Goal: Transaction & Acquisition: Purchase product/service

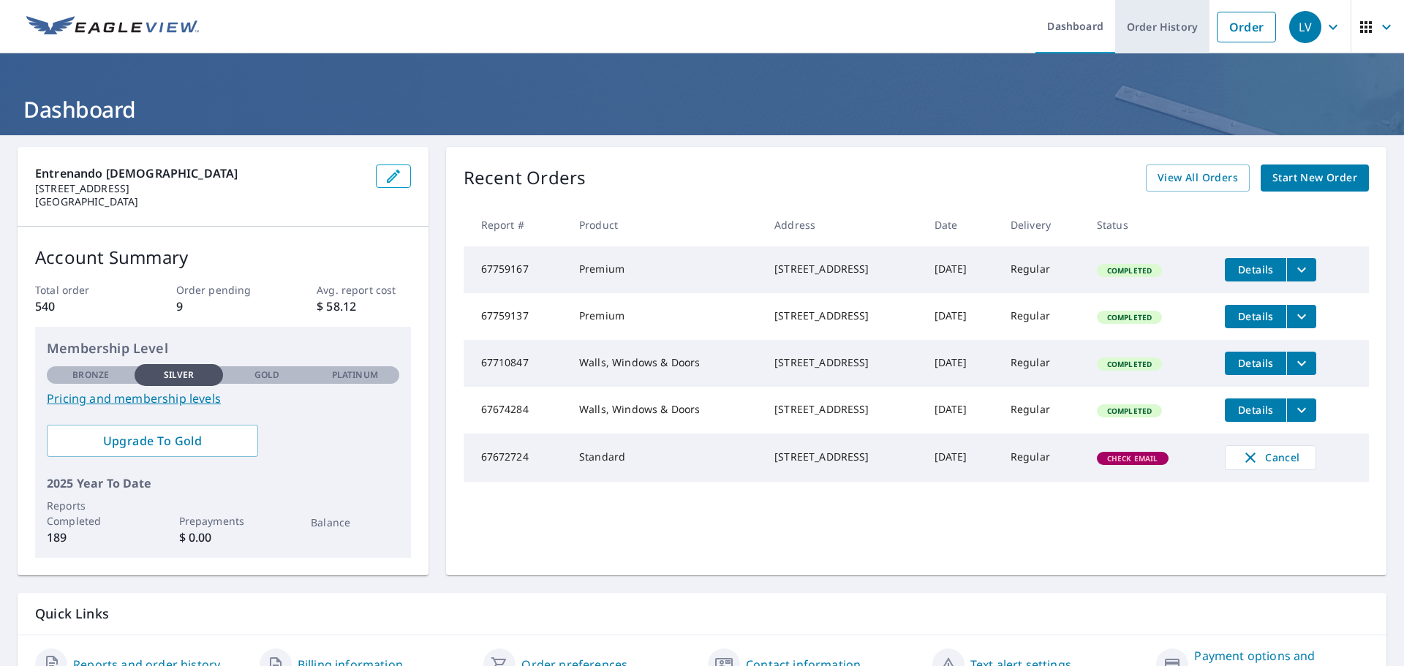
click at [1133, 26] on link "Order History" at bounding box center [1162, 26] width 94 height 53
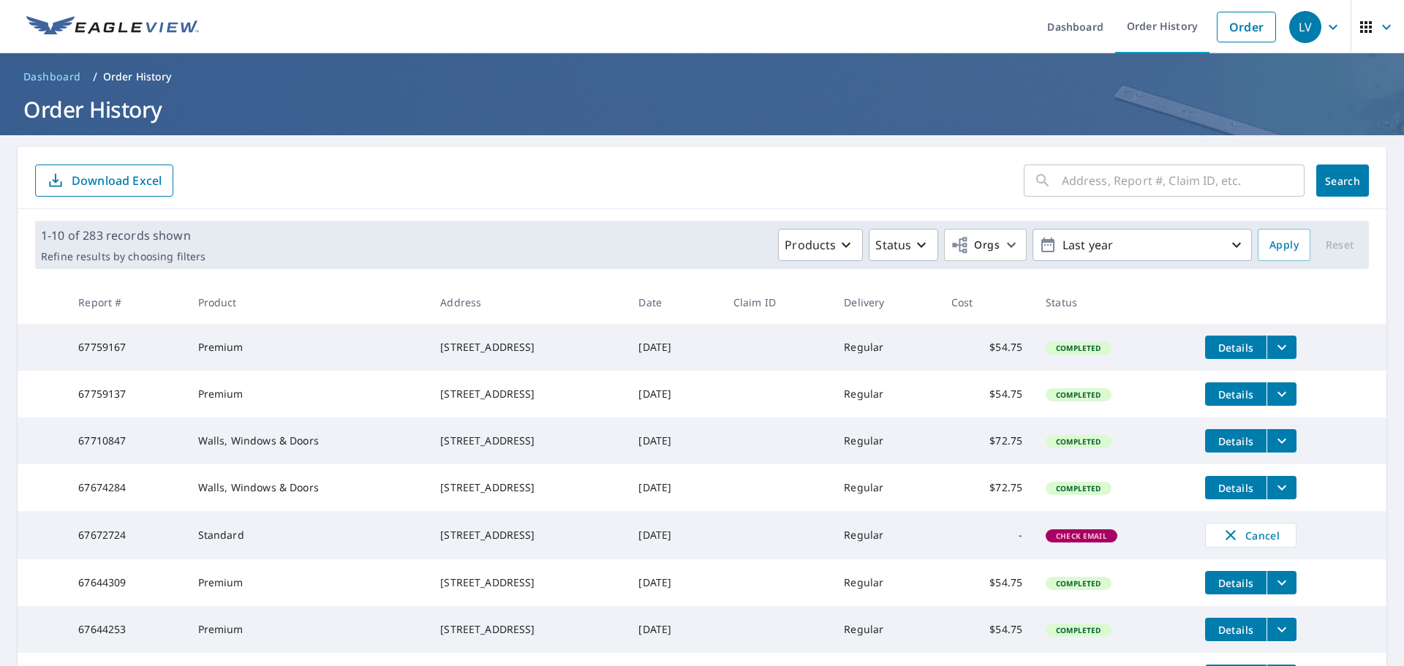
click at [1130, 176] on input "text" at bounding box center [1183, 180] width 243 height 41
paste input "[STREET_ADDRESS][PERSON_NAME][PERSON_NAME]"
type input "[STREET_ADDRESS][PERSON_NAME][PERSON_NAME]"
click button "Search" at bounding box center [1342, 181] width 53 height 32
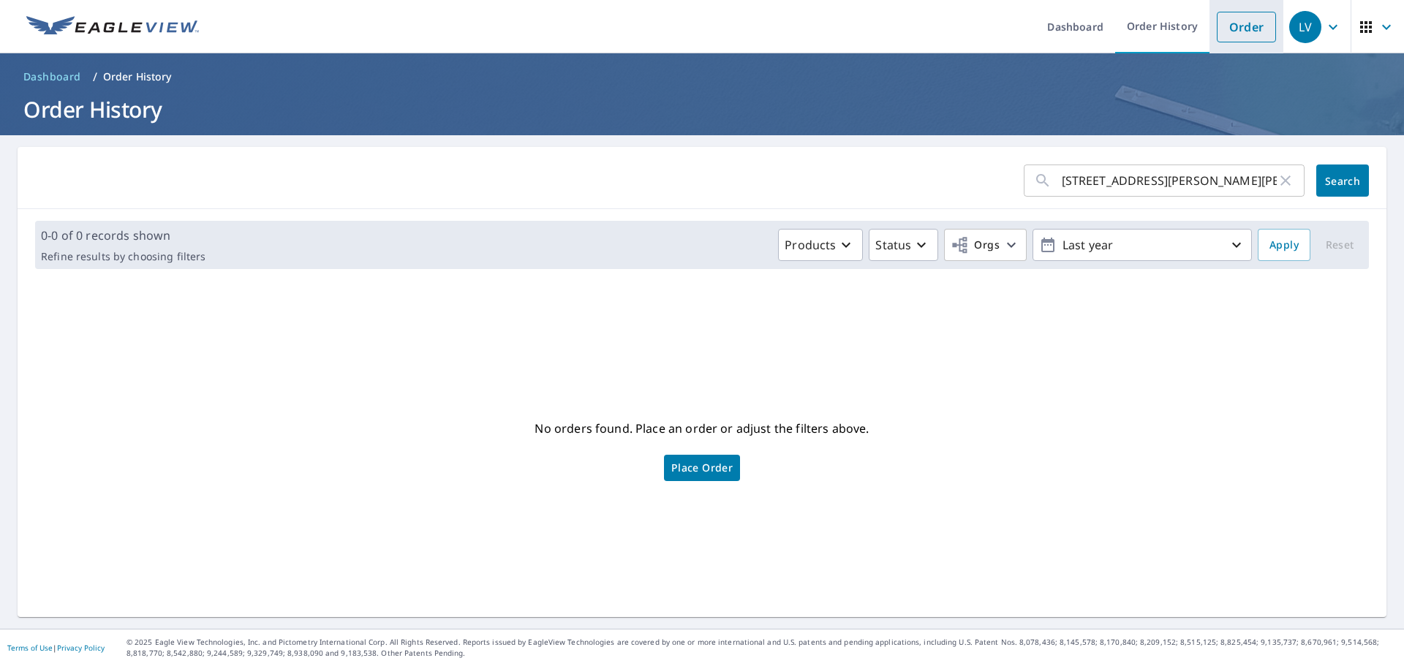
click at [1252, 20] on link "Order" at bounding box center [1246, 27] width 59 height 31
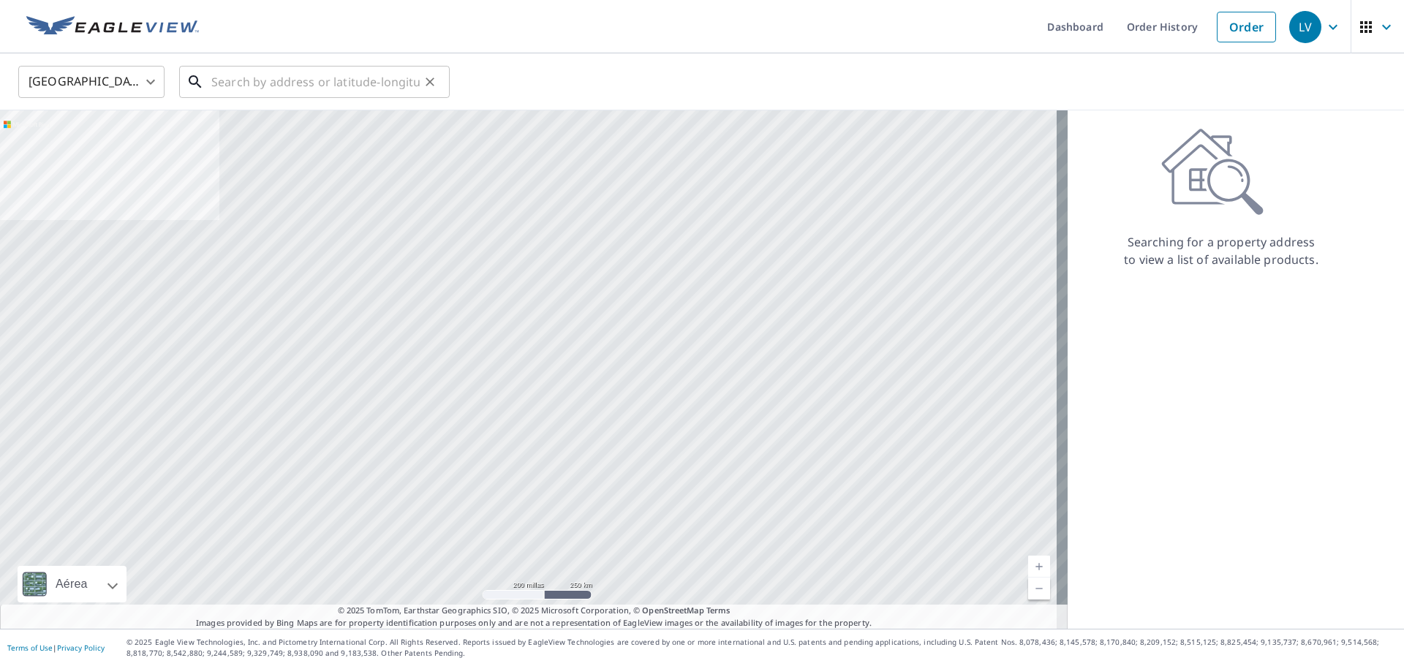
click at [398, 82] on input "text" at bounding box center [315, 81] width 208 height 41
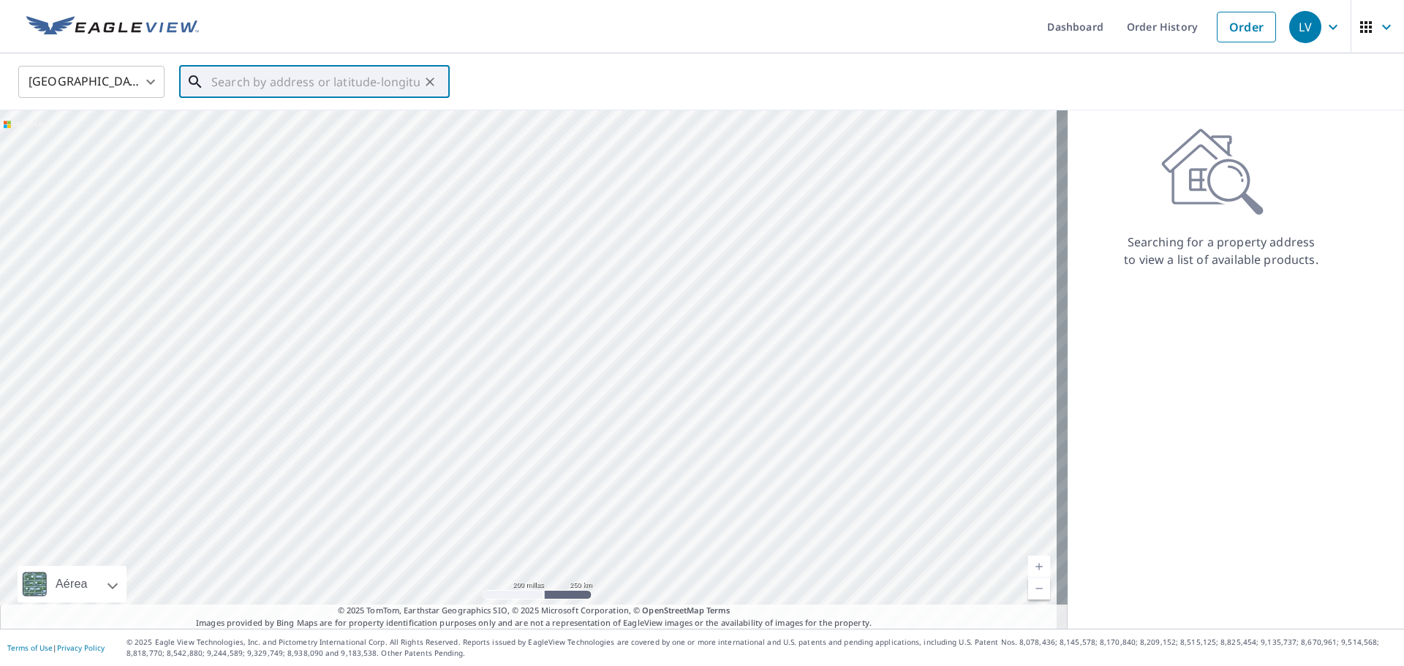
paste input "[STREET_ADDRESS][PERSON_NAME][PERSON_NAME]"
type input "[STREET_ADDRESS][PERSON_NAME][PERSON_NAME]"
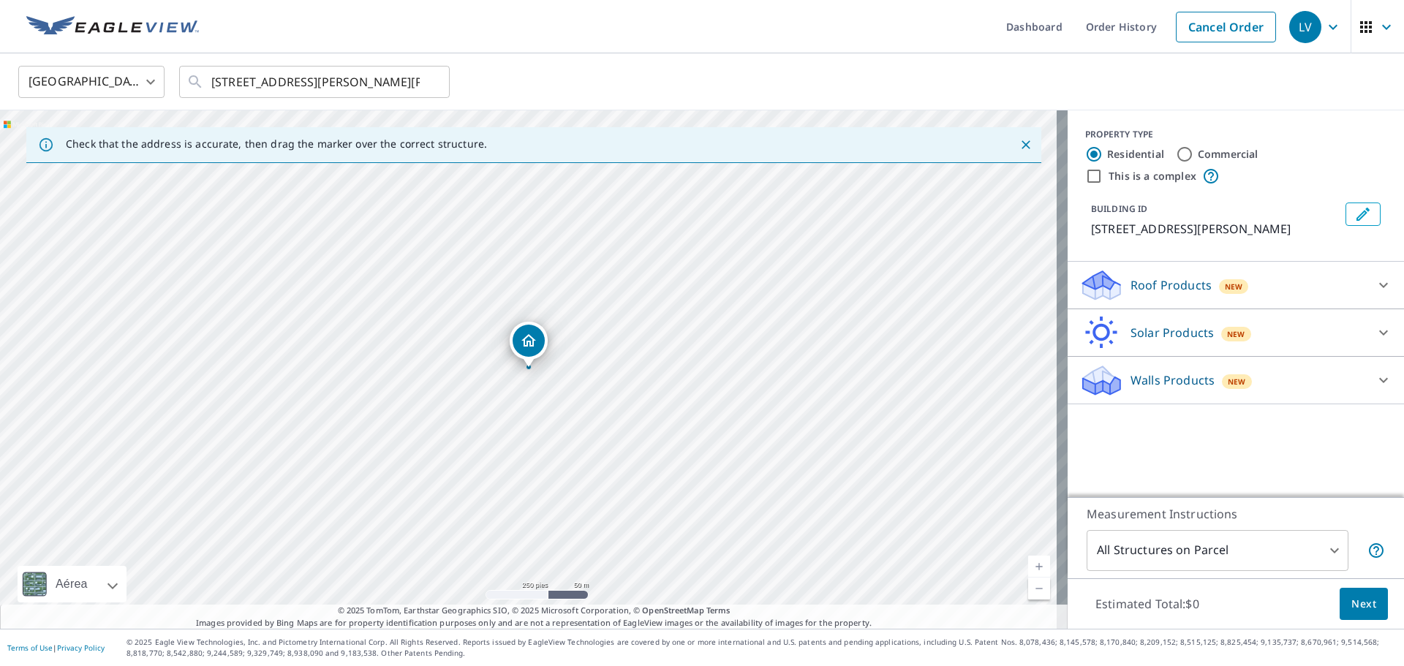
click at [1136, 369] on div "Walls Products New" at bounding box center [1222, 380] width 287 height 34
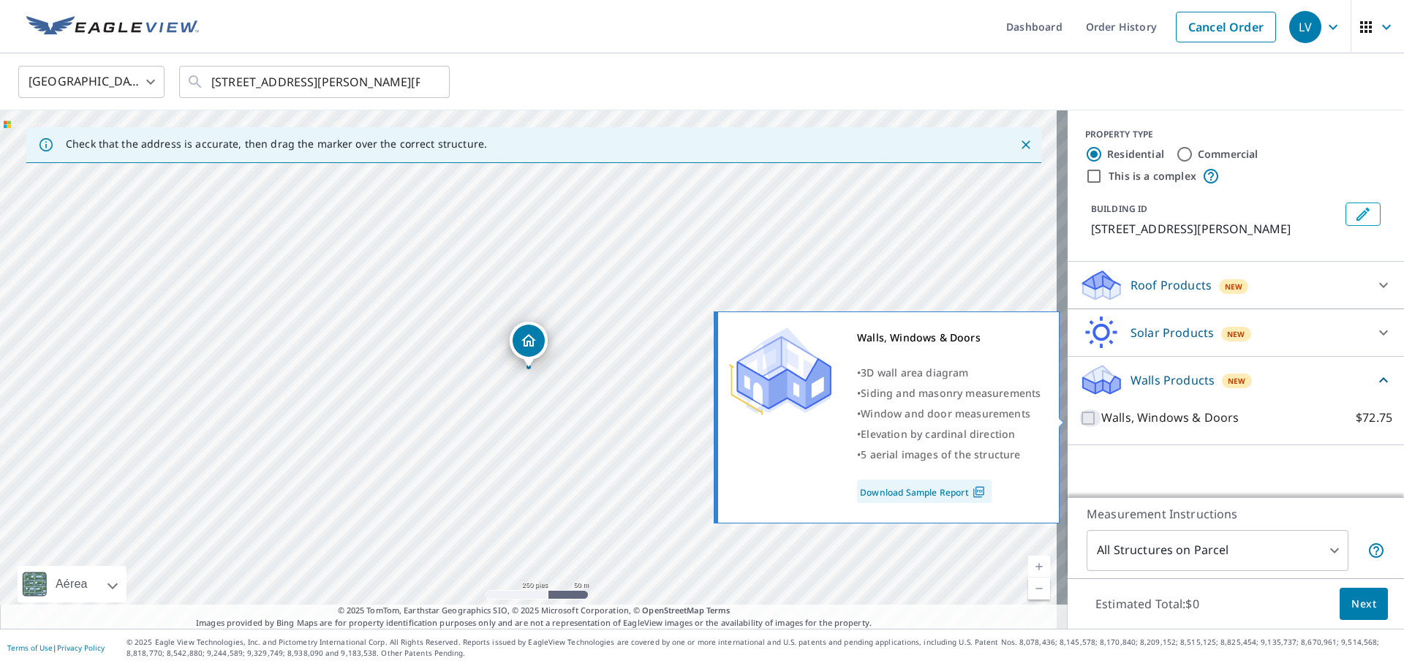
click at [1079, 419] on input "Walls, Windows & Doors $72.75" at bounding box center [1090, 418] width 22 height 18
checkbox input "true"
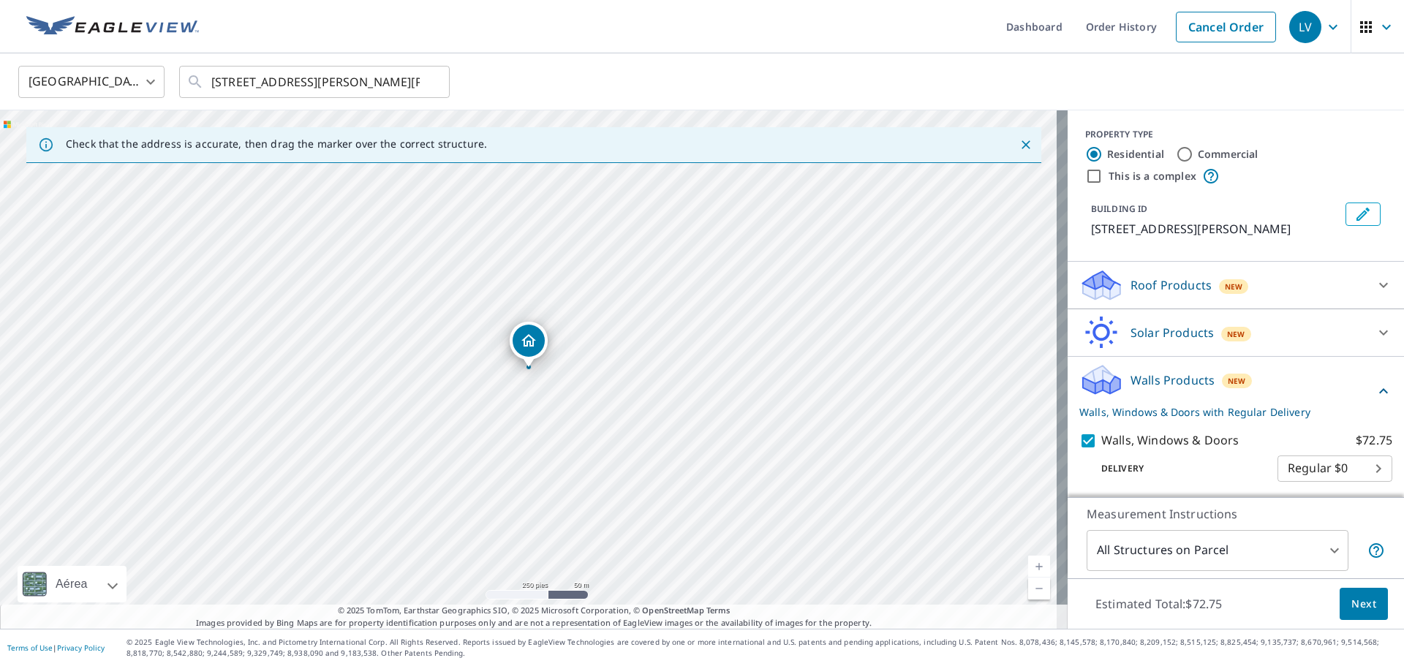
click at [1339, 603] on button "Next" at bounding box center [1363, 604] width 48 height 33
